Goal: Use online tool/utility

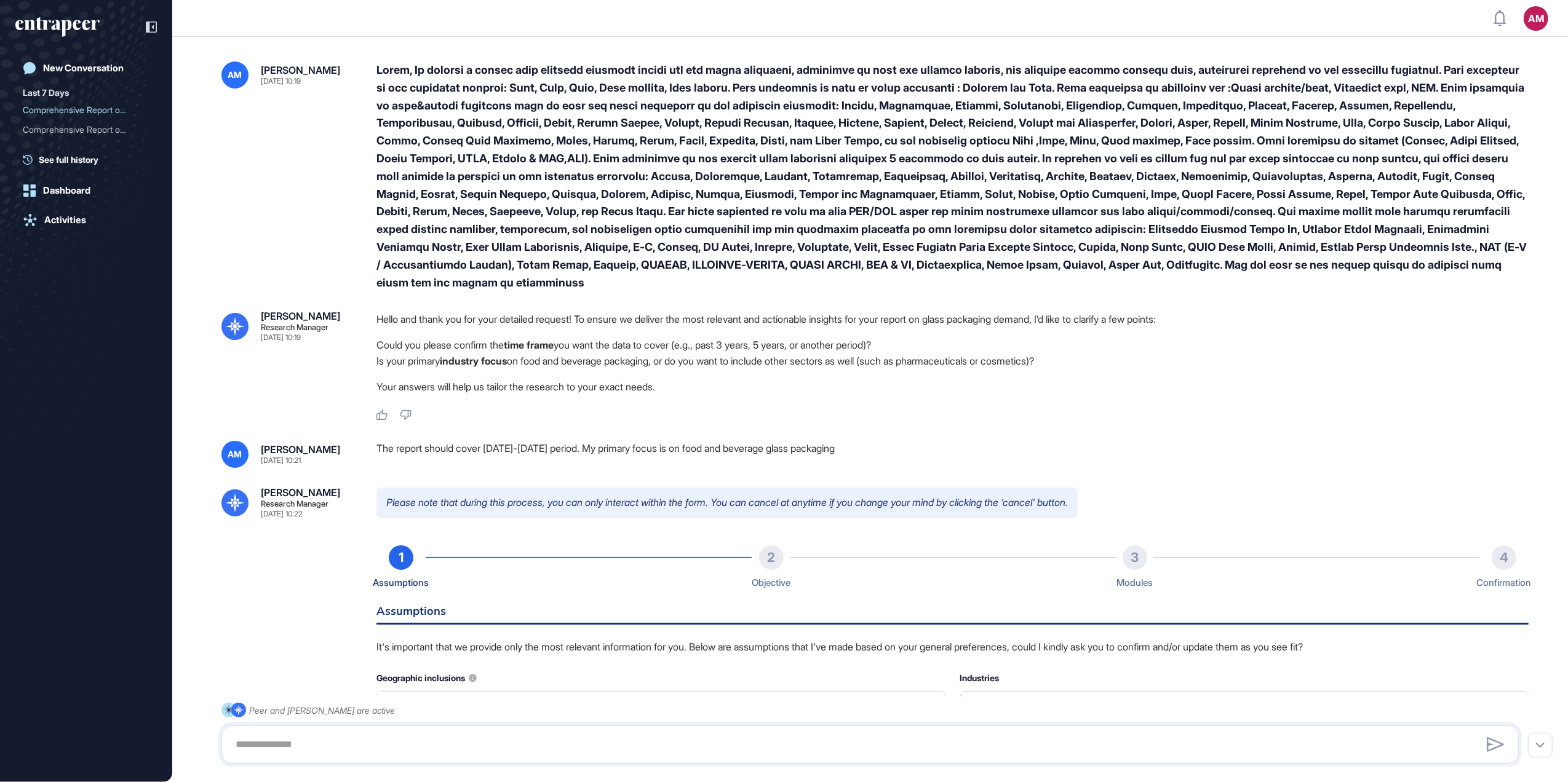
type input "**********"
type input "*"
type input "**********"
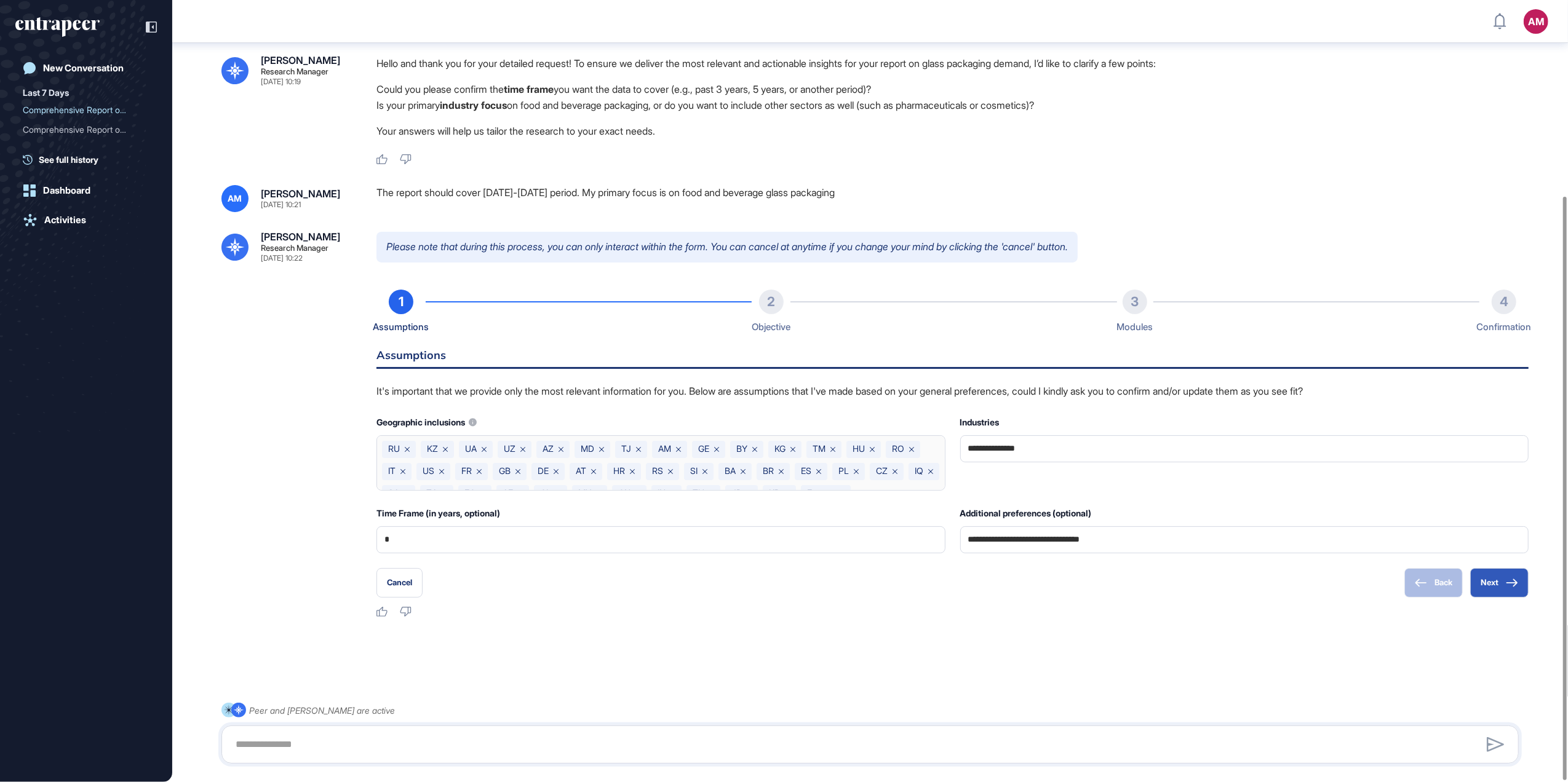
scroll to position [263, 0]
click at [1489, 577] on button "Next" at bounding box center [1499, 581] width 58 height 29
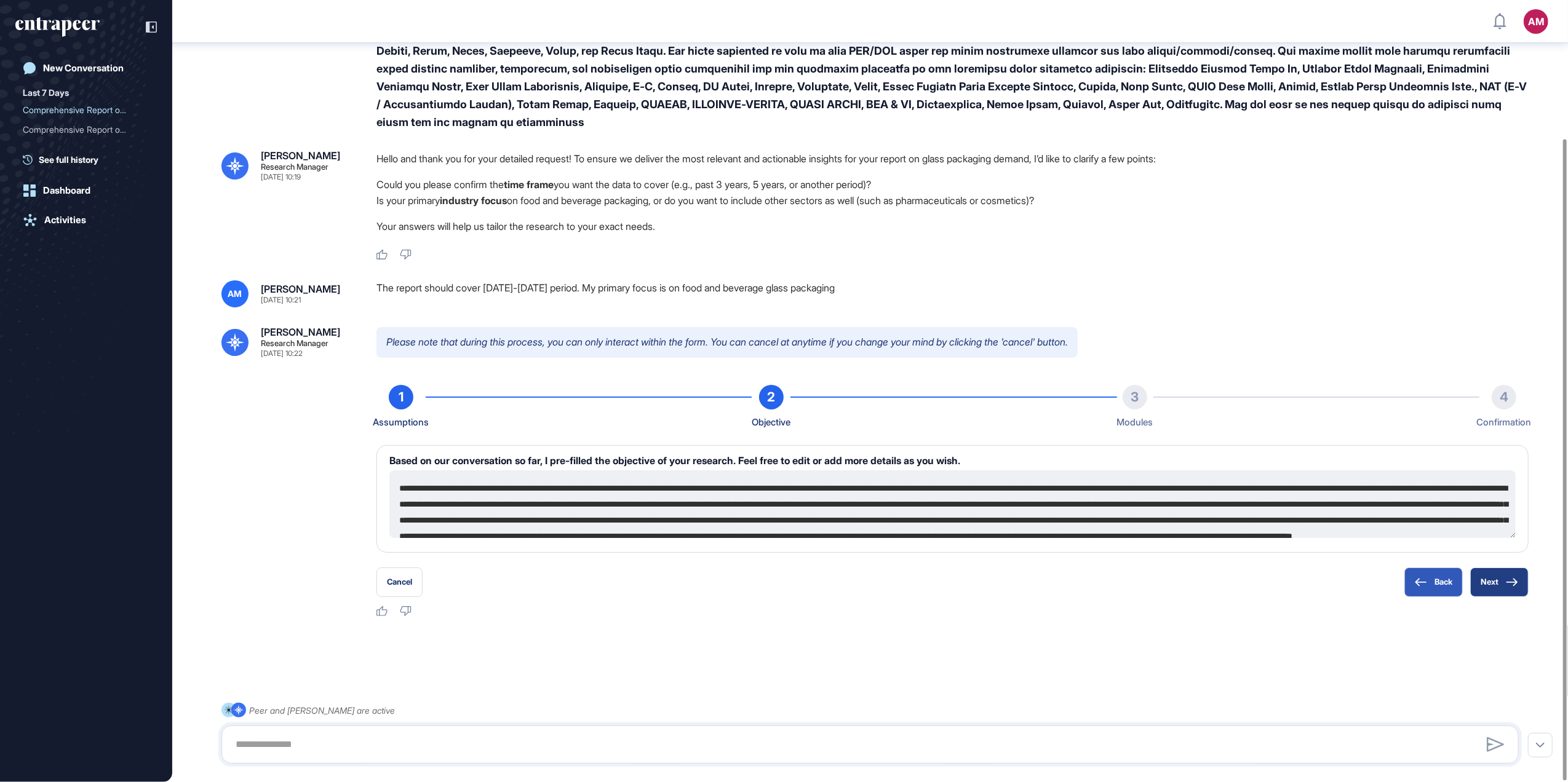
scroll to position [48, 0]
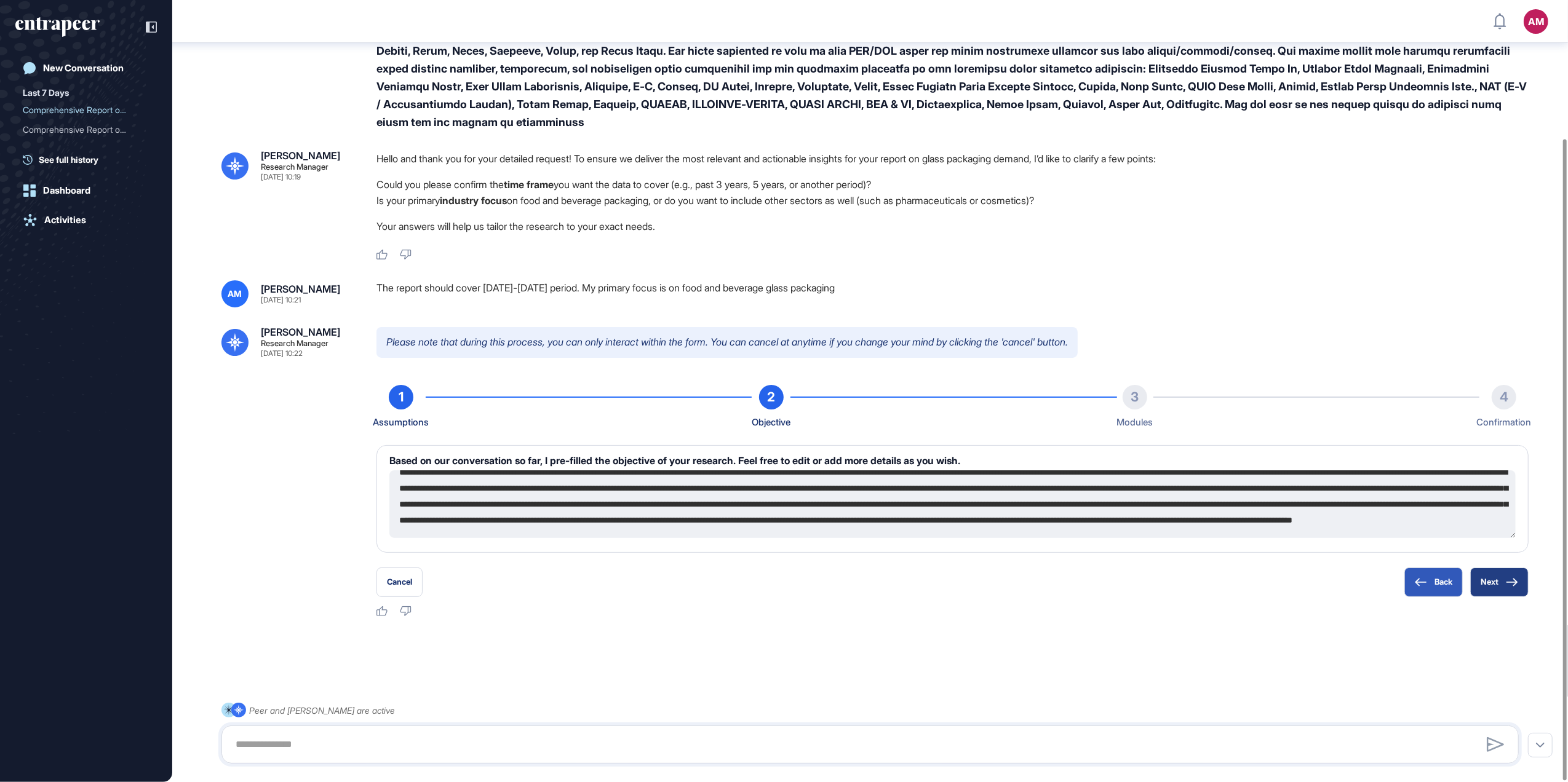
click at [1489, 579] on button "Next" at bounding box center [1499, 581] width 58 height 29
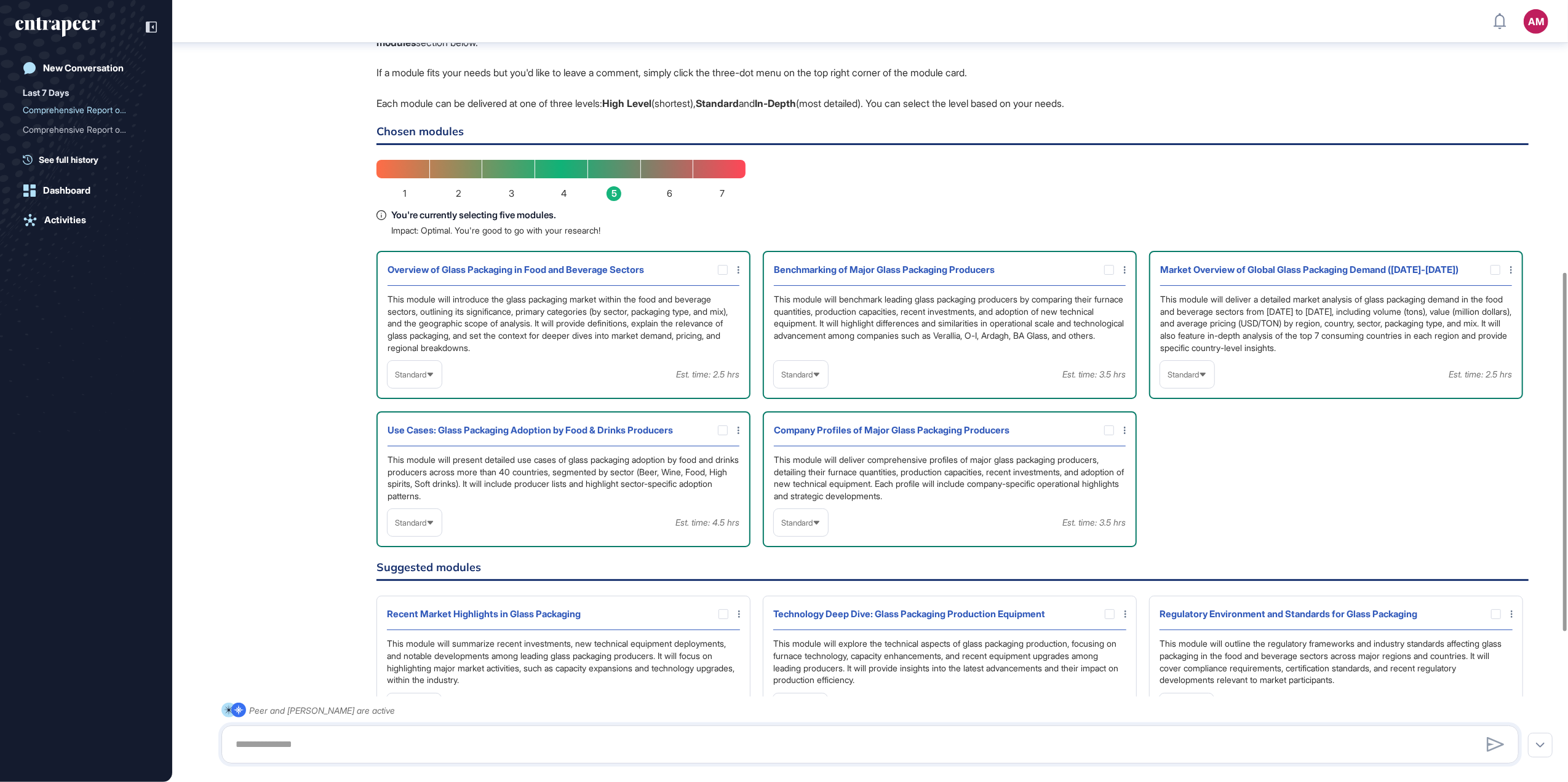
scroll to position [591, 0]
click at [1189, 375] on span "Standard" at bounding box center [1183, 376] width 31 height 9
click at [1194, 448] on li "In-depth" at bounding box center [1187, 455] width 47 height 25
click at [420, 528] on span "Standard" at bounding box center [410, 525] width 31 height 9
click at [427, 600] on li "In-depth" at bounding box center [415, 604] width 47 height 25
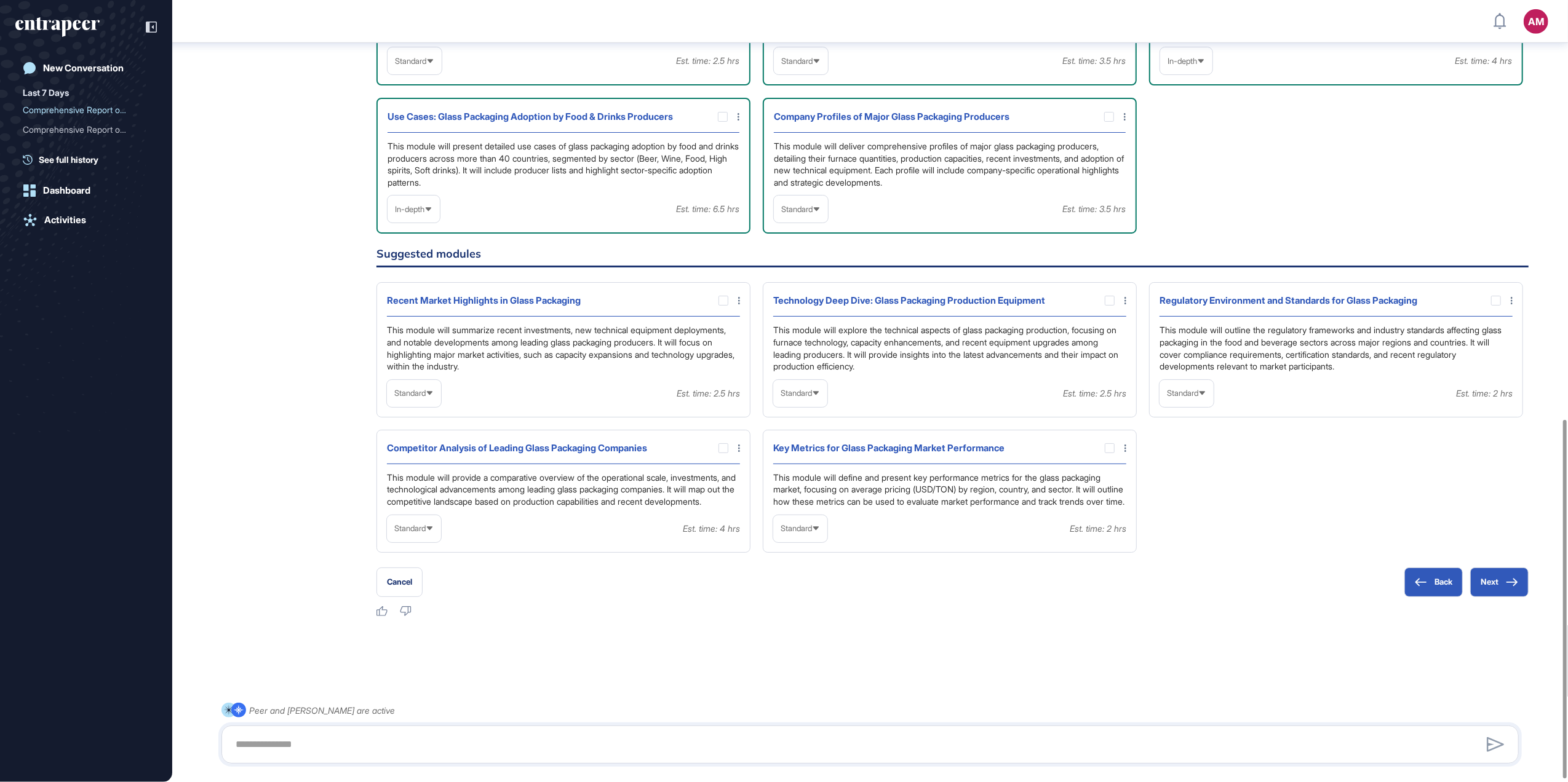
scroll to position [919, 0]
click at [1109, 444] on div at bounding box center [1109, 448] width 10 height 10
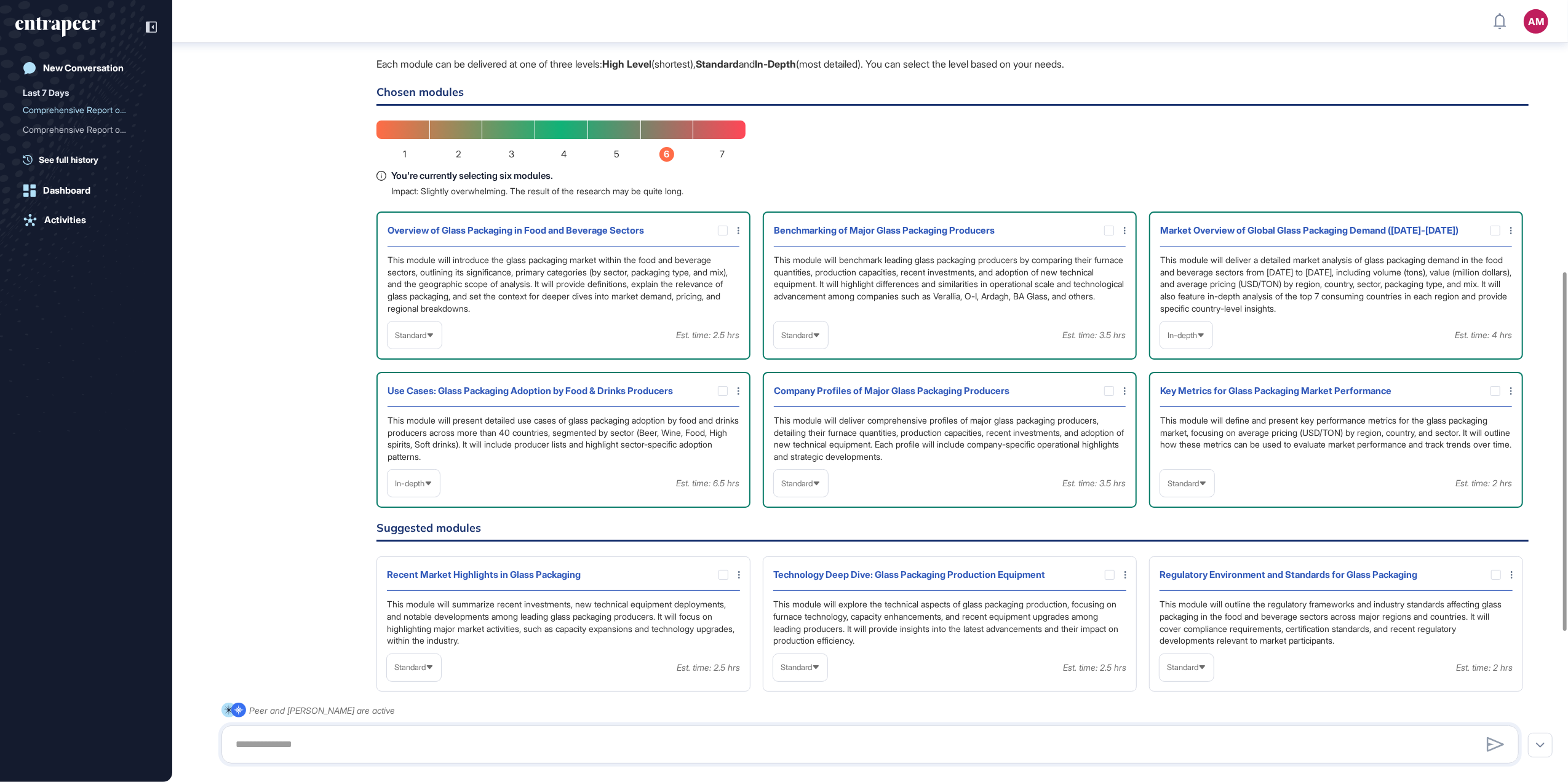
scroll to position [591, 0]
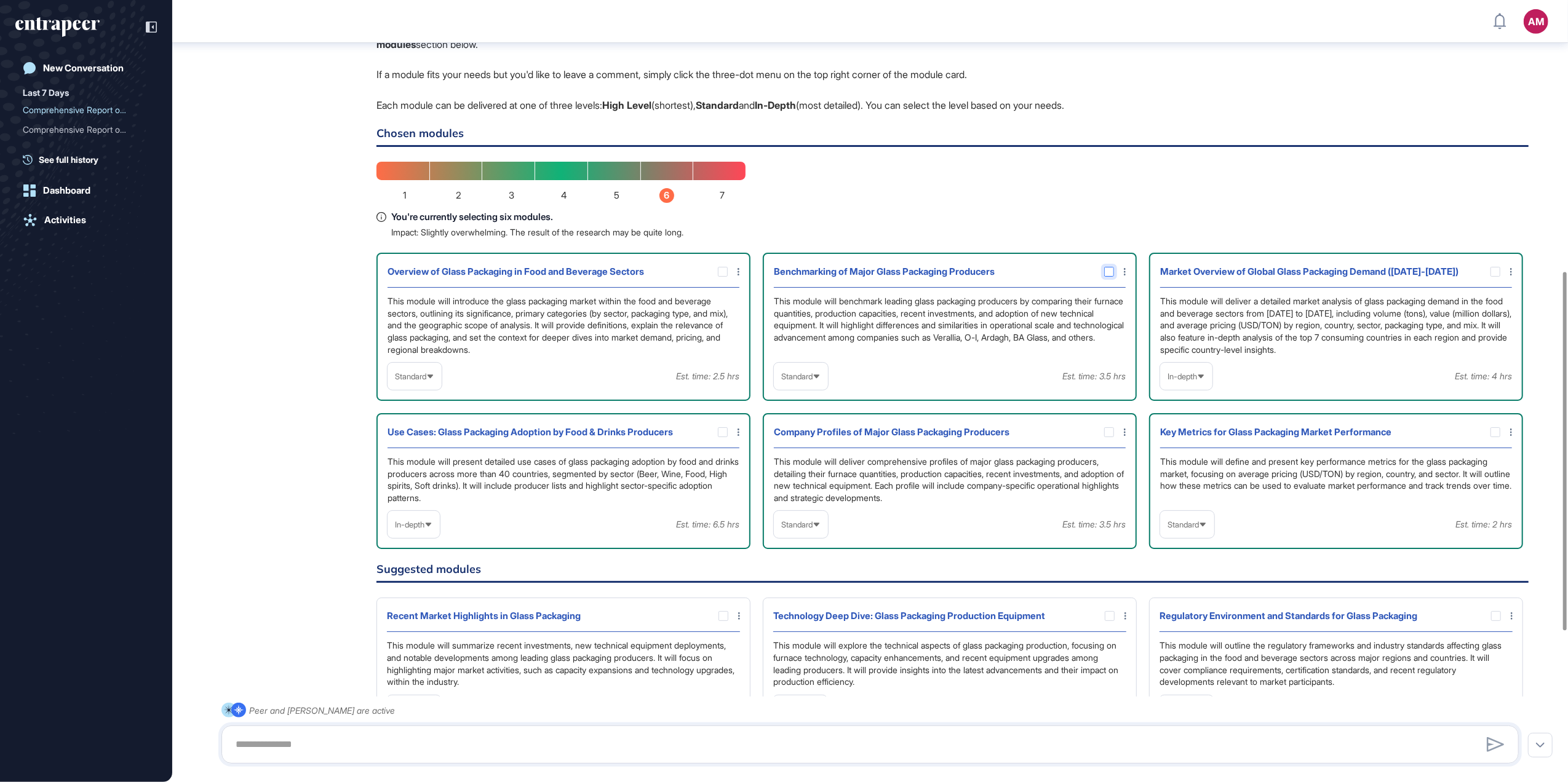
click at [0, 0] on icon at bounding box center [0, 0] width 0 height 0
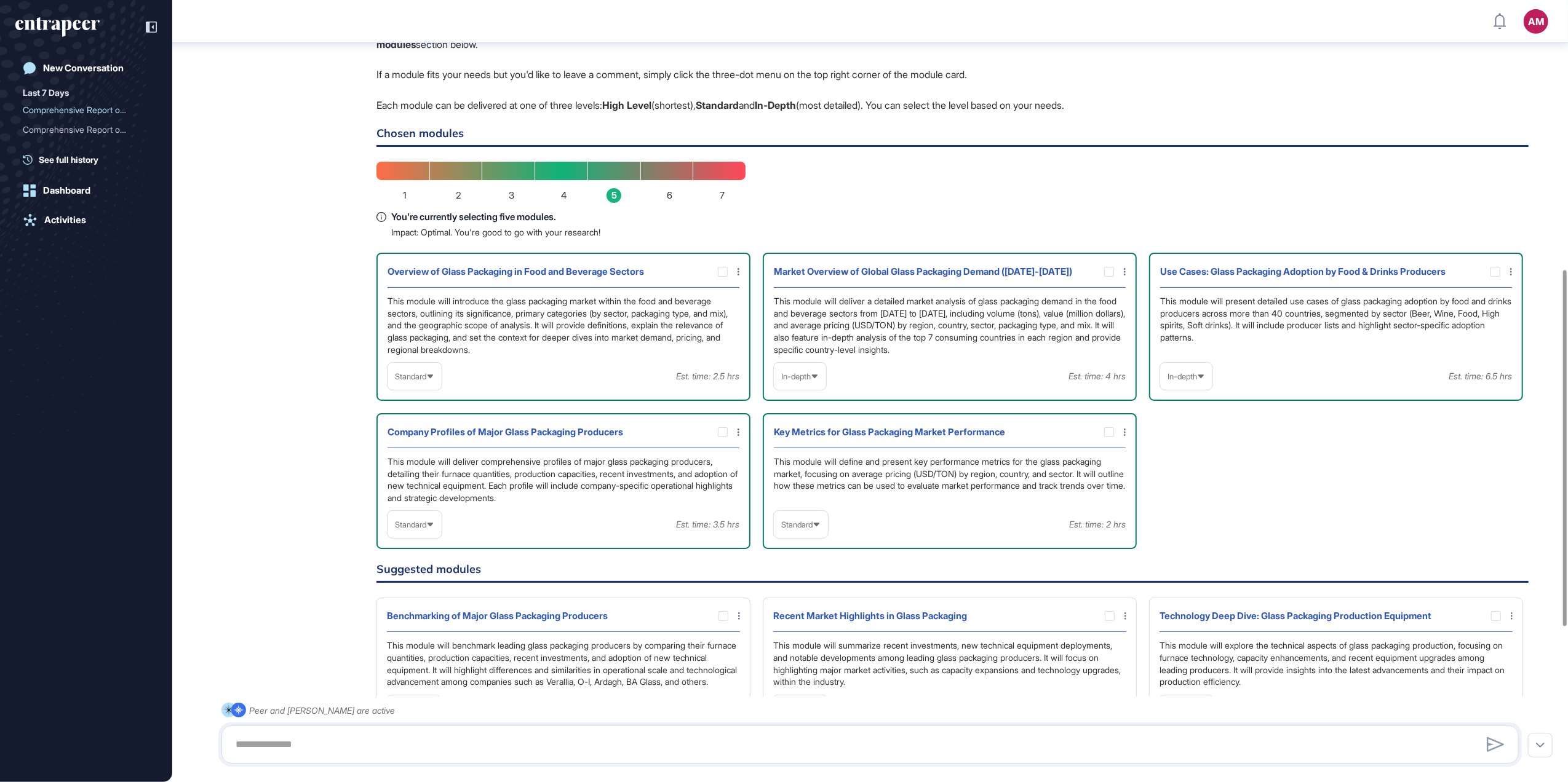
click at [805, 520] on span "Standard" at bounding box center [796, 525] width 31 height 9
click at [811, 598] on li "In-depth" at bounding box center [801, 604] width 47 height 25
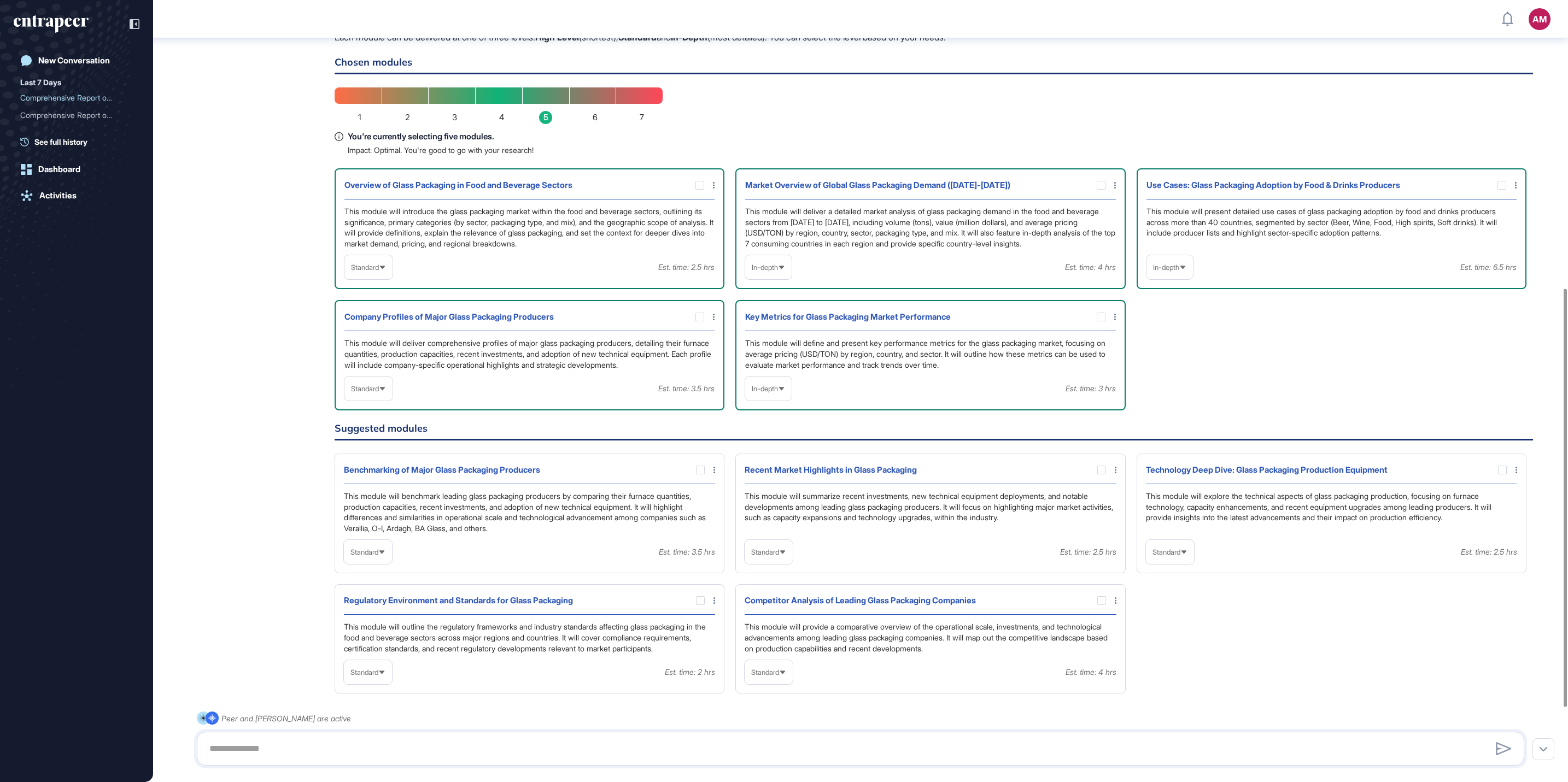
scroll to position [618, 0]
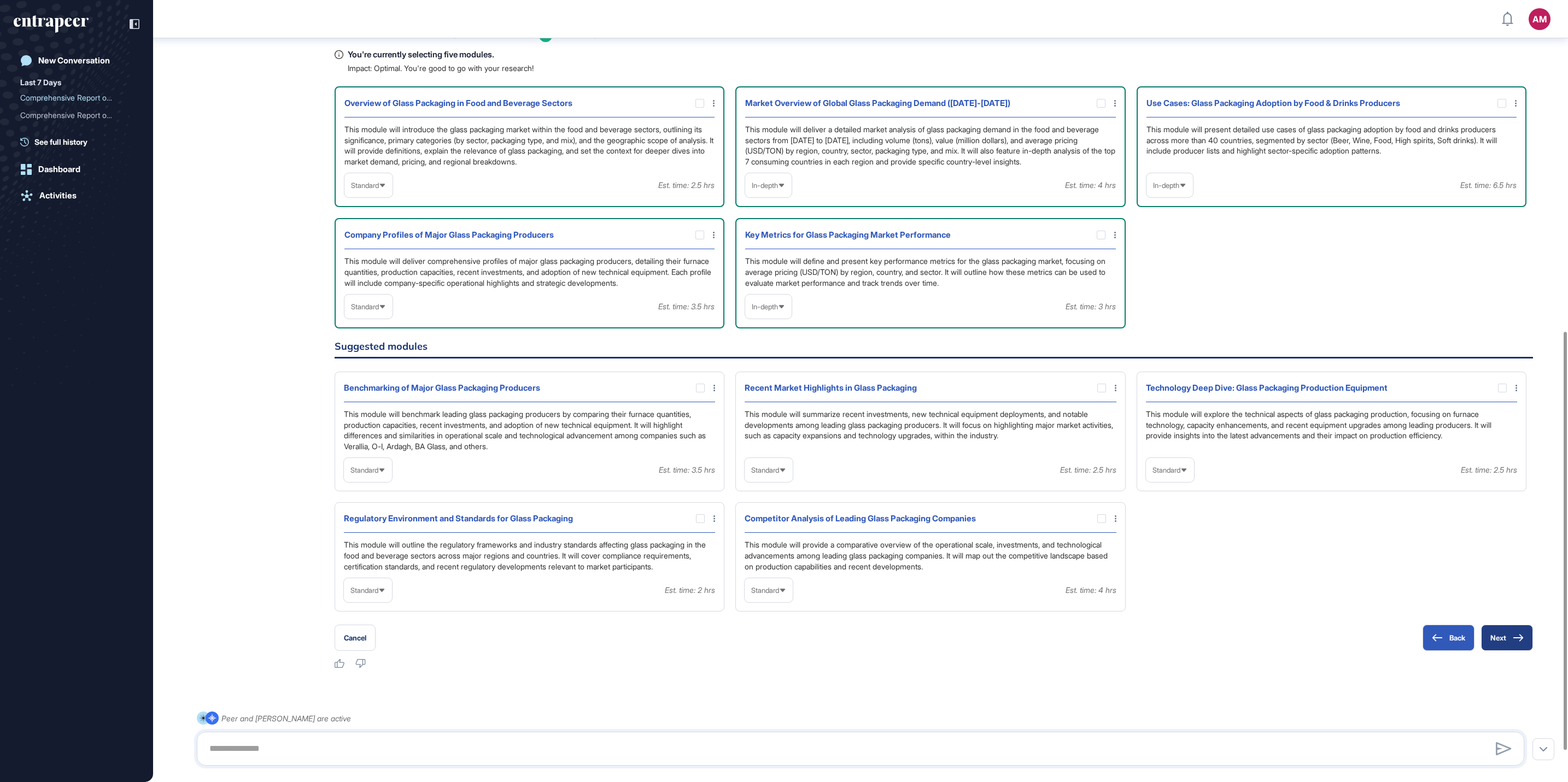
click at [1393, 651] on button "Next" at bounding box center [1507, 637] width 52 height 26
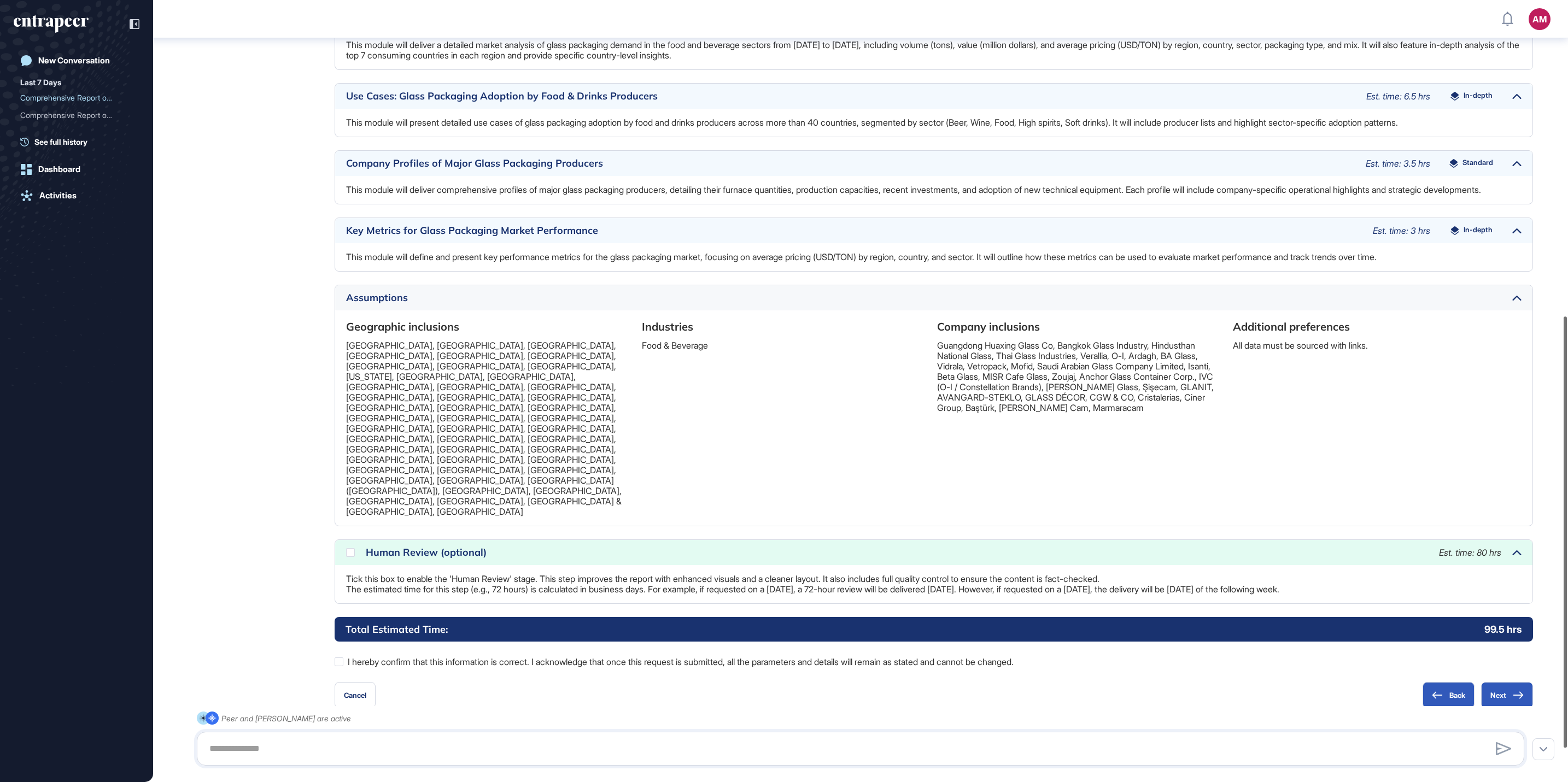
scroll to position [610, 0]
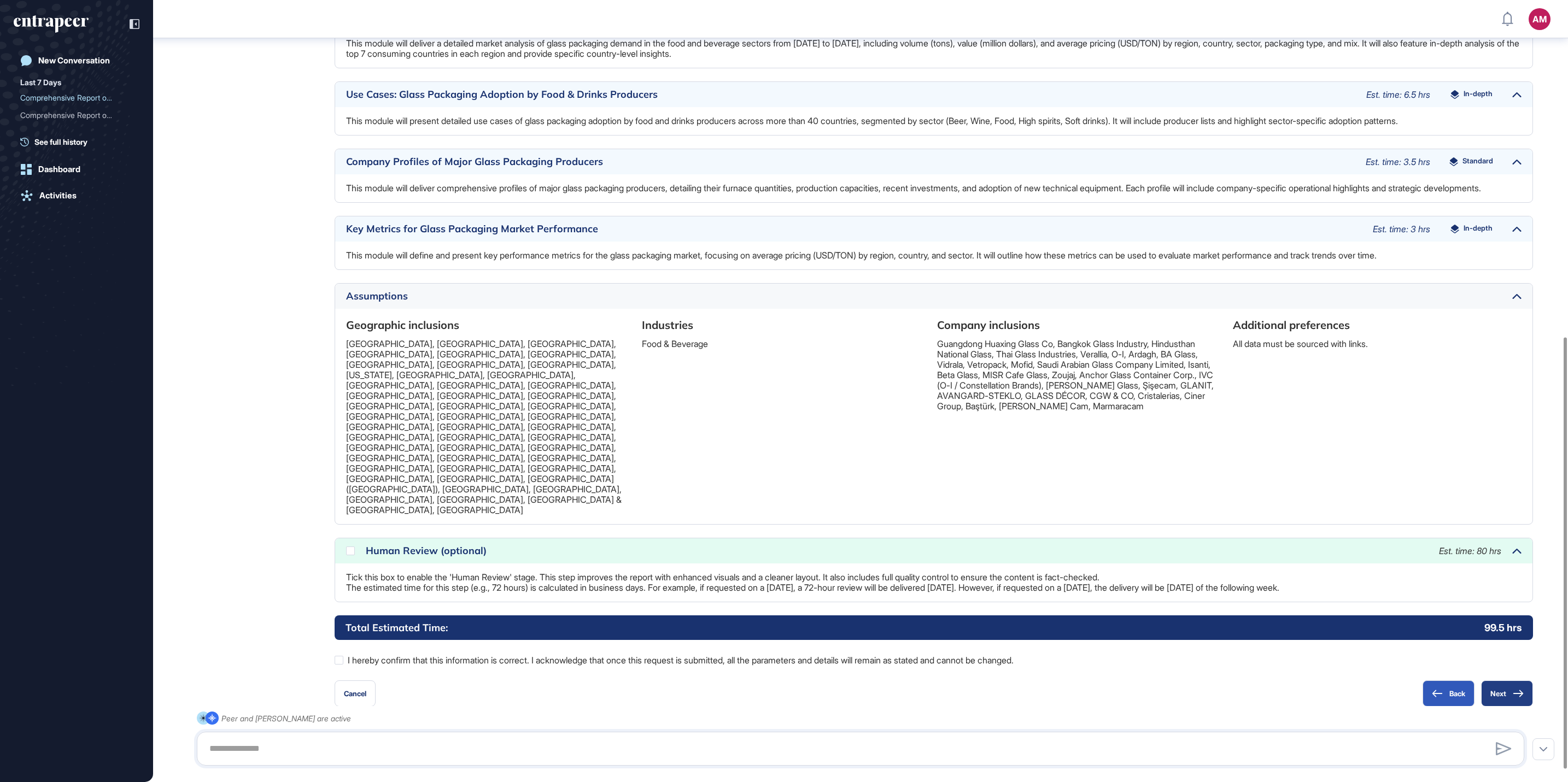
click at [1393, 680] on button "Next" at bounding box center [1507, 692] width 52 height 26
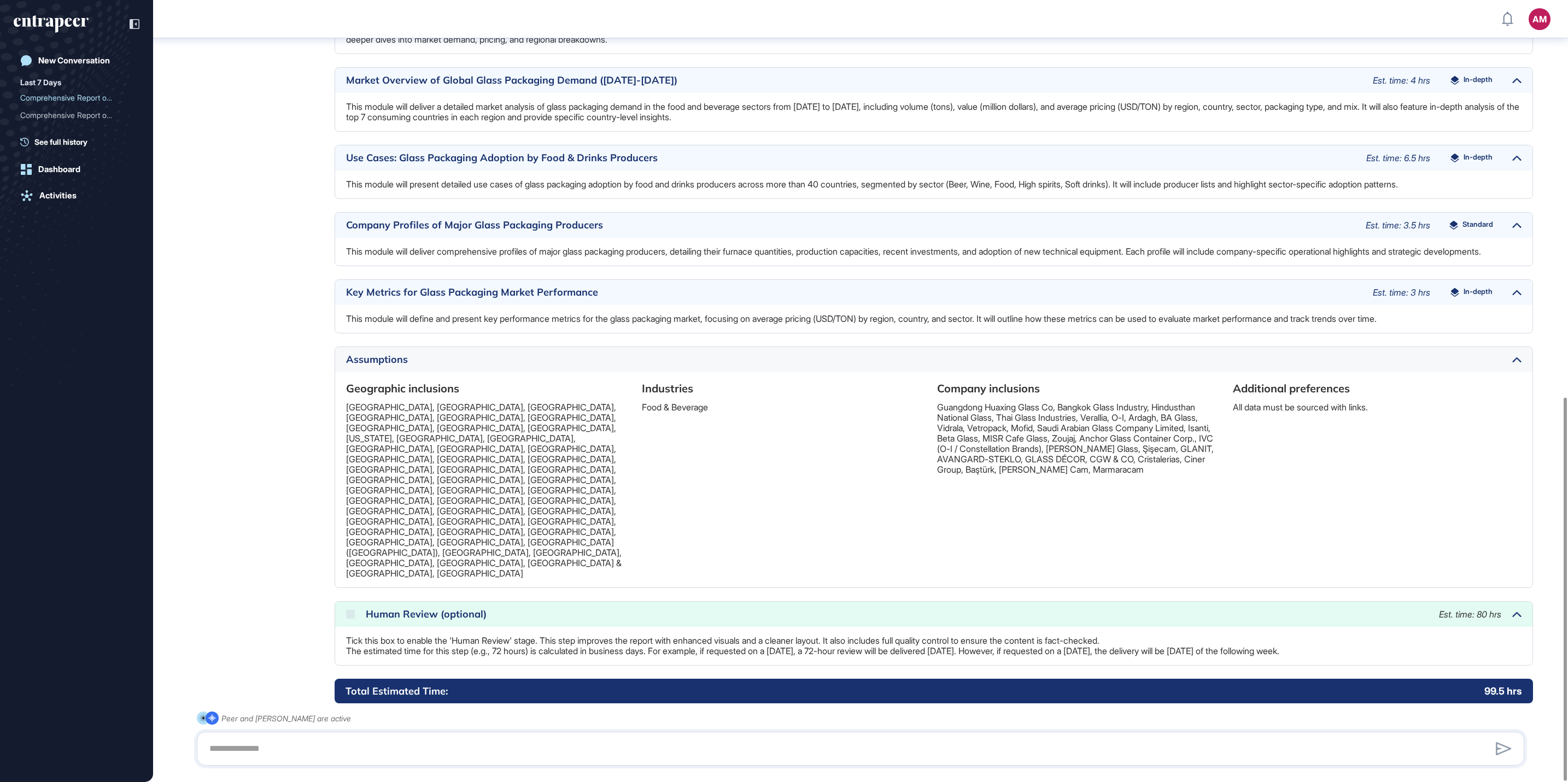
scroll to position [810, 0]
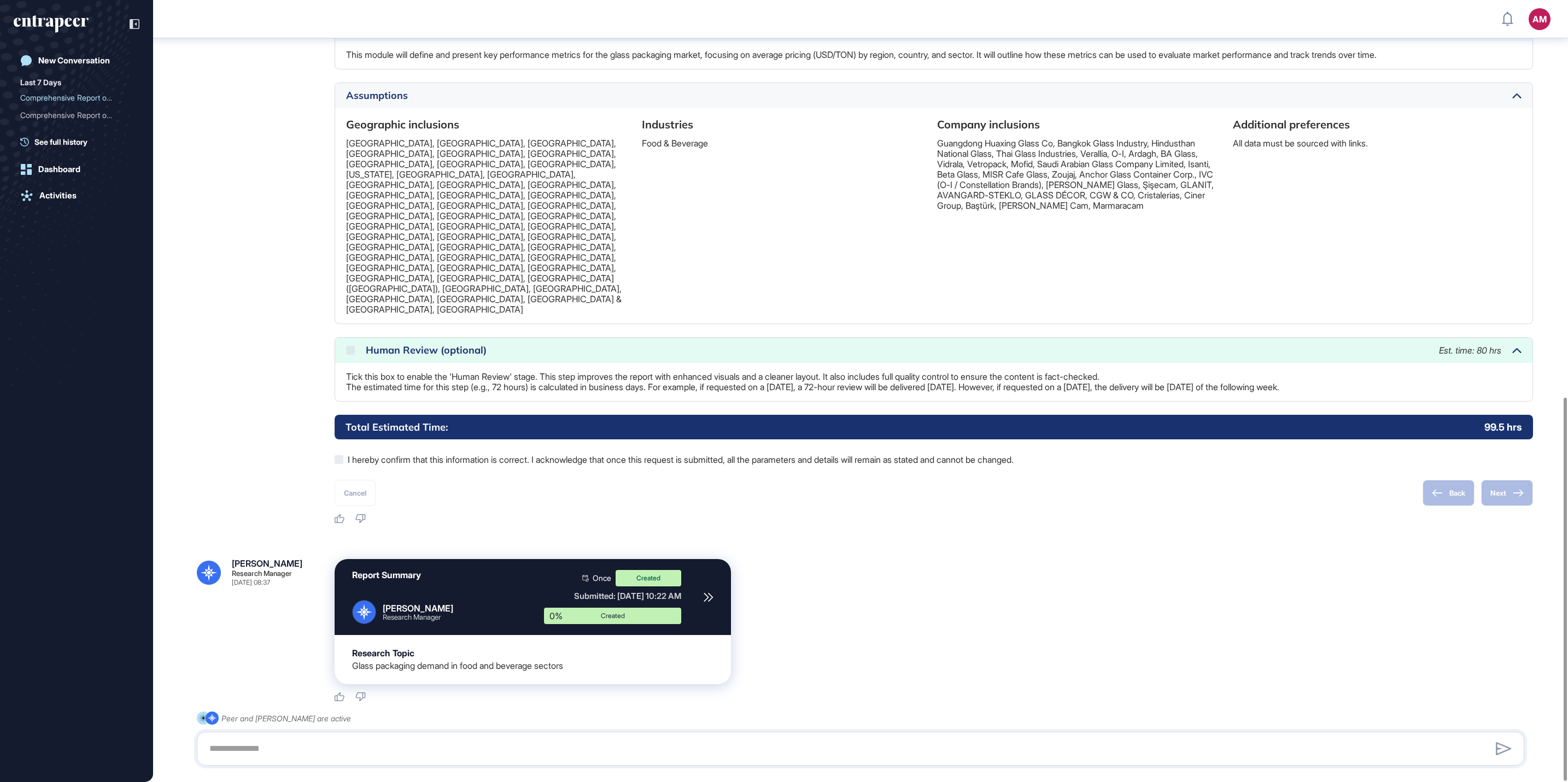
click at [491, 570] on div "Report Summary [PERSON_NAME] Research Manager" at bounding box center [439, 597] width 174 height 54
click at [437, 635] on div "Research Topic Glass packaging demand in food and beverage sectors" at bounding box center [533, 660] width 396 height 49
click at [1393, 480] on div "Back Next" at bounding box center [1478, 492] width 111 height 26
click at [702, 559] on div "Report Summary [PERSON_NAME] Research Manager Once Created Submitted: [DATE] 10…" at bounding box center [533, 597] width 396 height 76
click at [526, 570] on div "Report Summary [PERSON_NAME] Research Manager" at bounding box center [439, 597] width 174 height 54
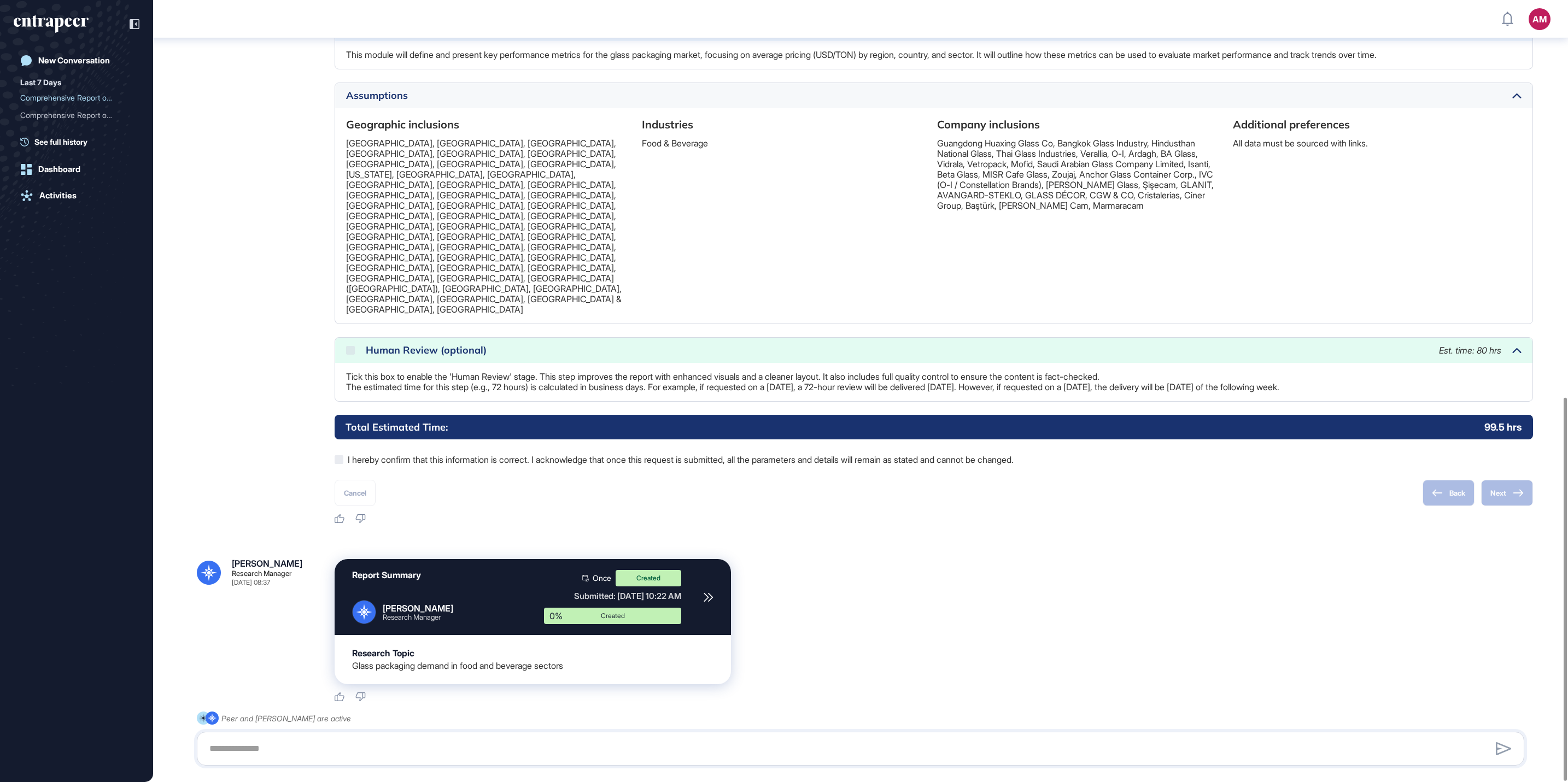
click at [368, 601] on icon at bounding box center [364, 612] width 23 height 23
click at [255, 694] on textarea at bounding box center [860, 748] width 1315 height 22
click at [500, 694] on textarea "*****" at bounding box center [860, 748] width 1315 height 22
type textarea "**********"
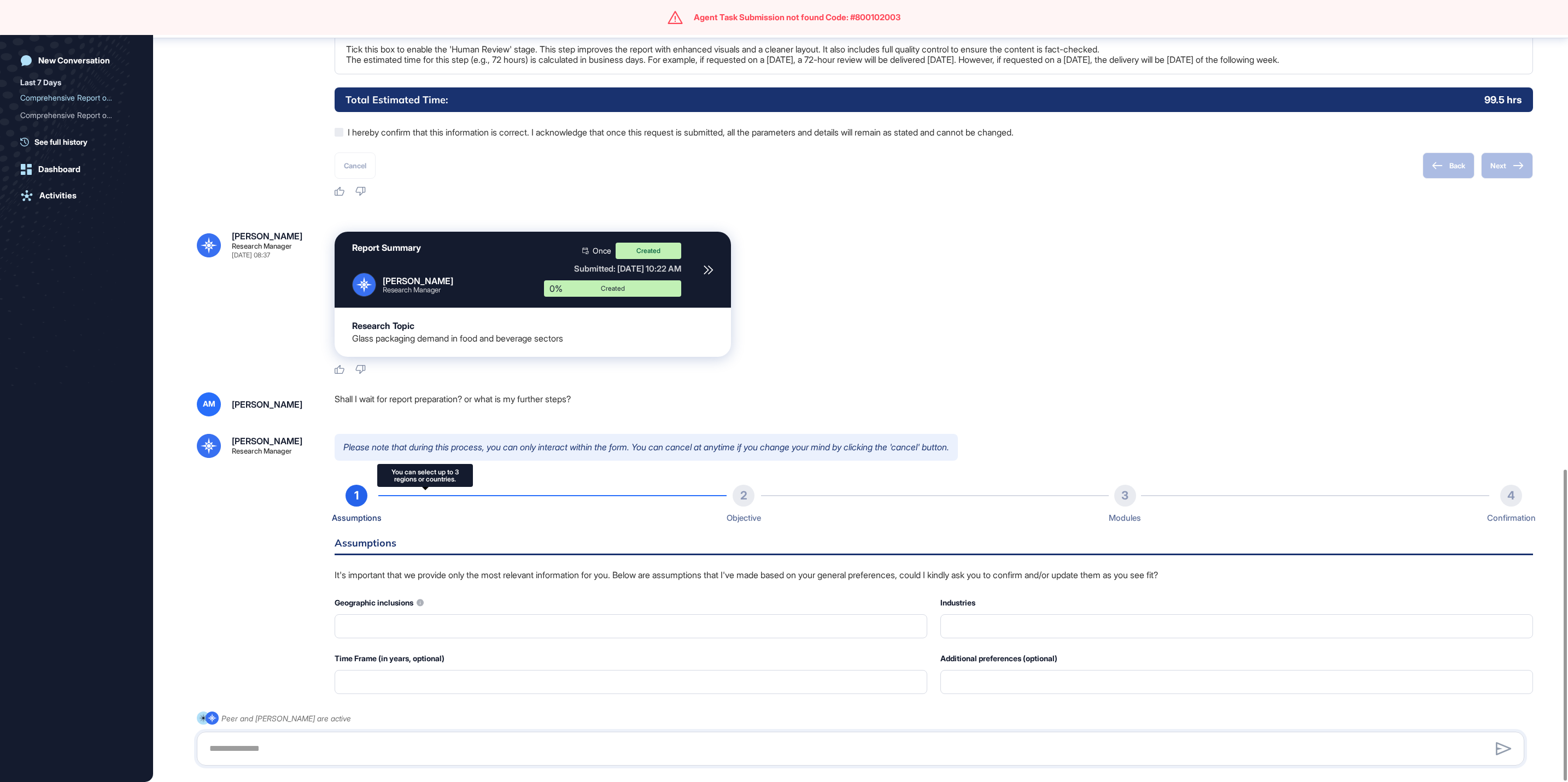
scroll to position [1177, 0]
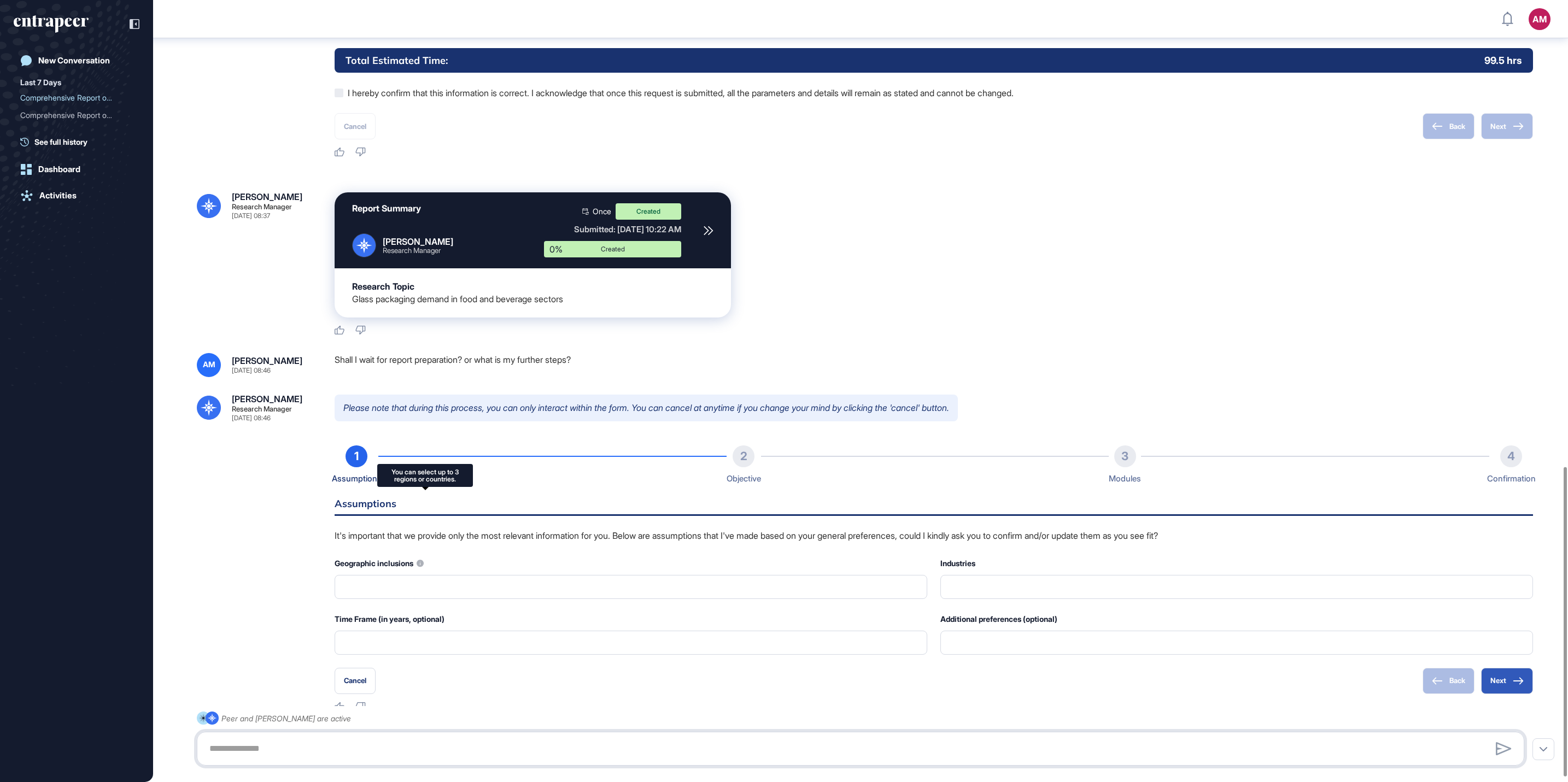
click at [461, 694] on textarea at bounding box center [860, 748] width 1315 height 22
